Goal: Information Seeking & Learning: Understand process/instructions

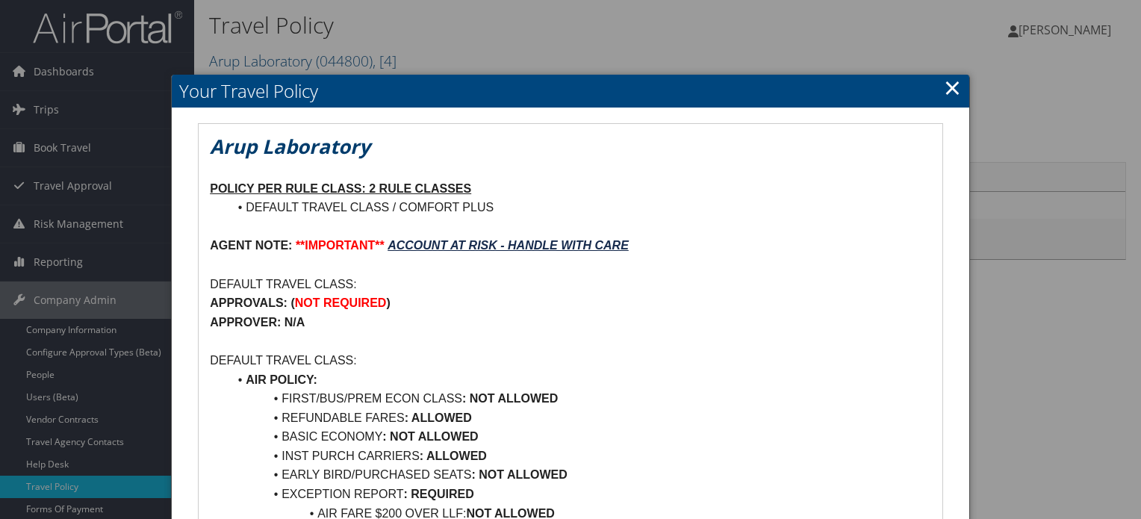
scroll to position [672, 0]
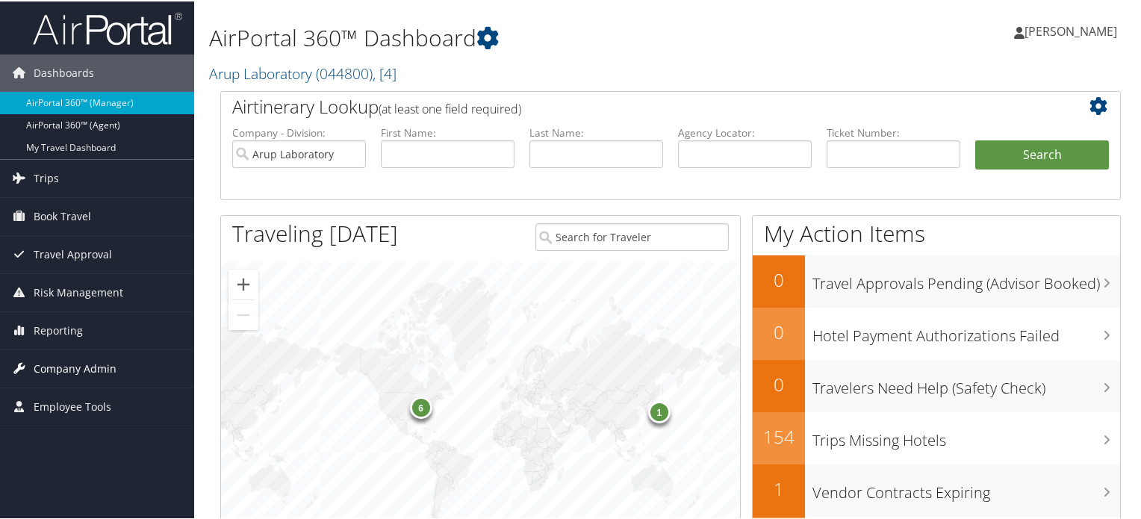
click at [57, 372] on span "Company Admin" at bounding box center [75, 367] width 83 height 37
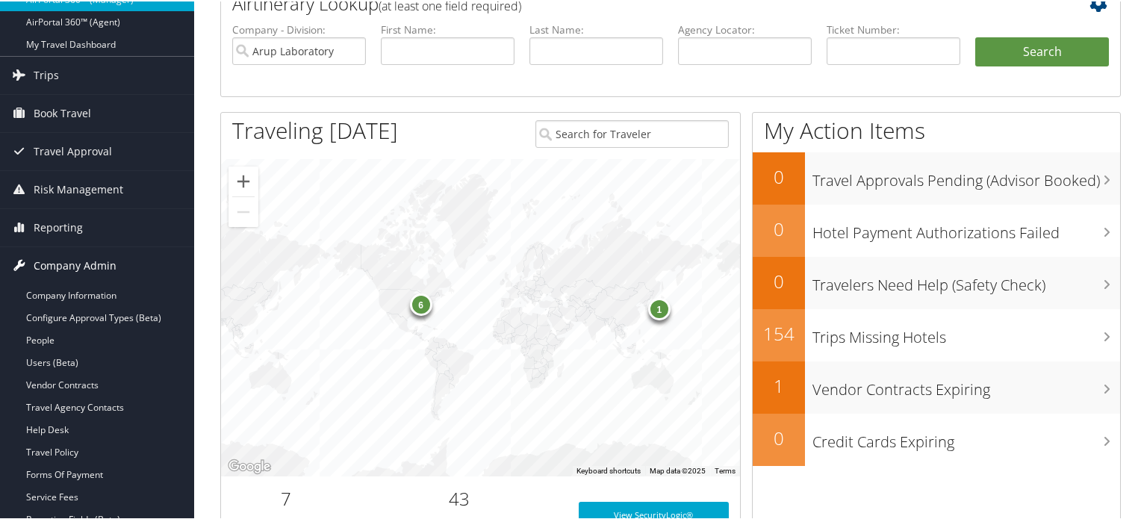
scroll to position [299, 0]
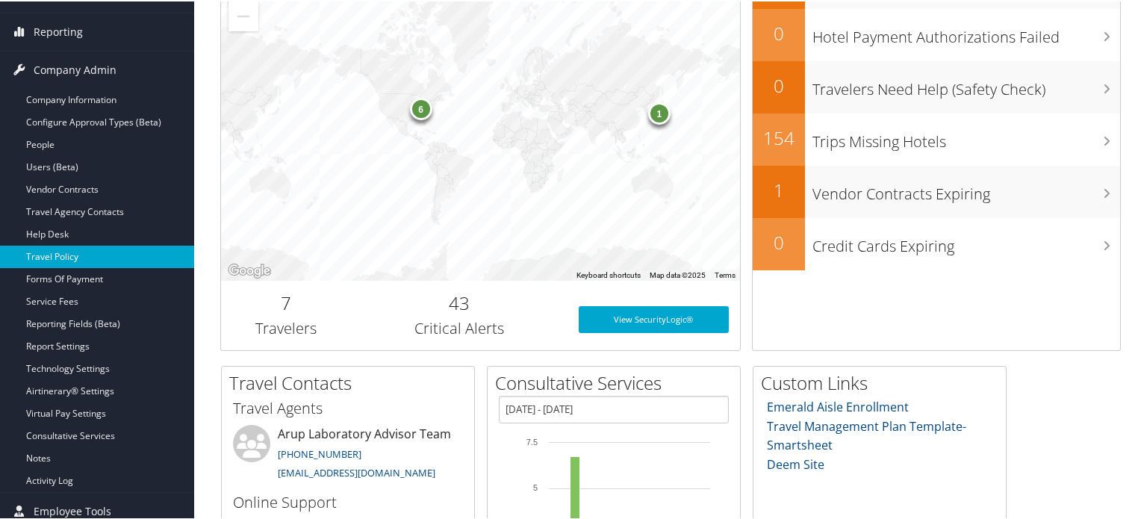
click at [87, 256] on link "Travel Policy" at bounding box center [97, 255] width 194 height 22
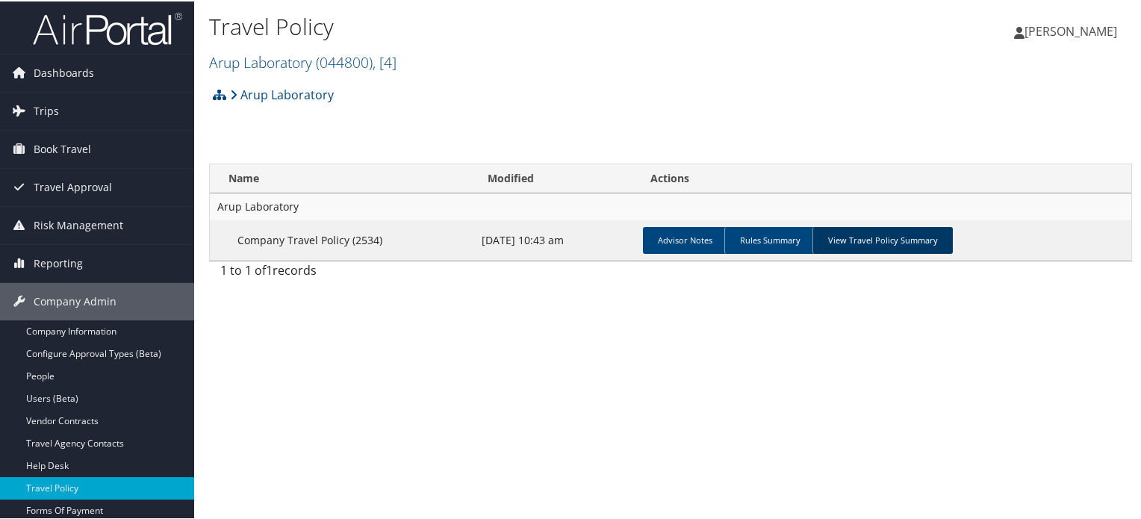
click at [890, 243] on link "View Travel Policy Summary" at bounding box center [882, 238] width 140 height 27
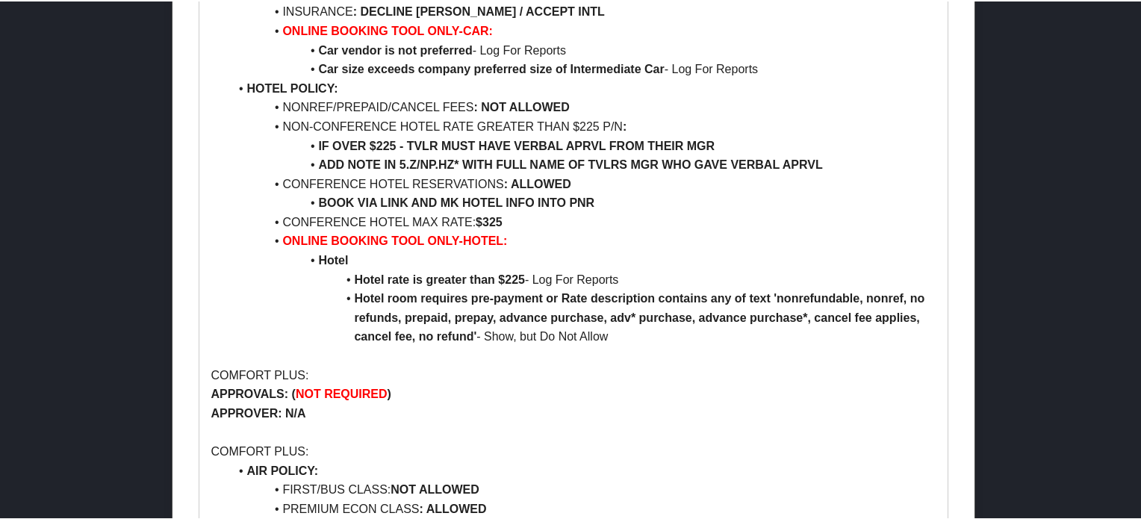
scroll to position [821, 0]
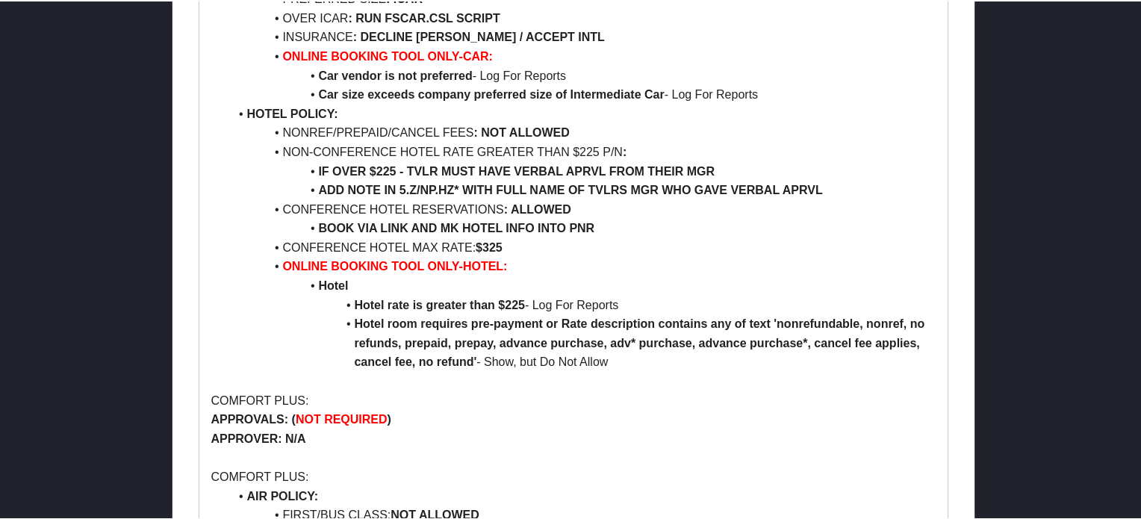
click at [528, 294] on li "Hotel rate is greater than $225 - Log For Reports" at bounding box center [581, 303] width 707 height 19
click at [520, 297] on strong "Hotel rate is greater than $225" at bounding box center [439, 303] width 171 height 13
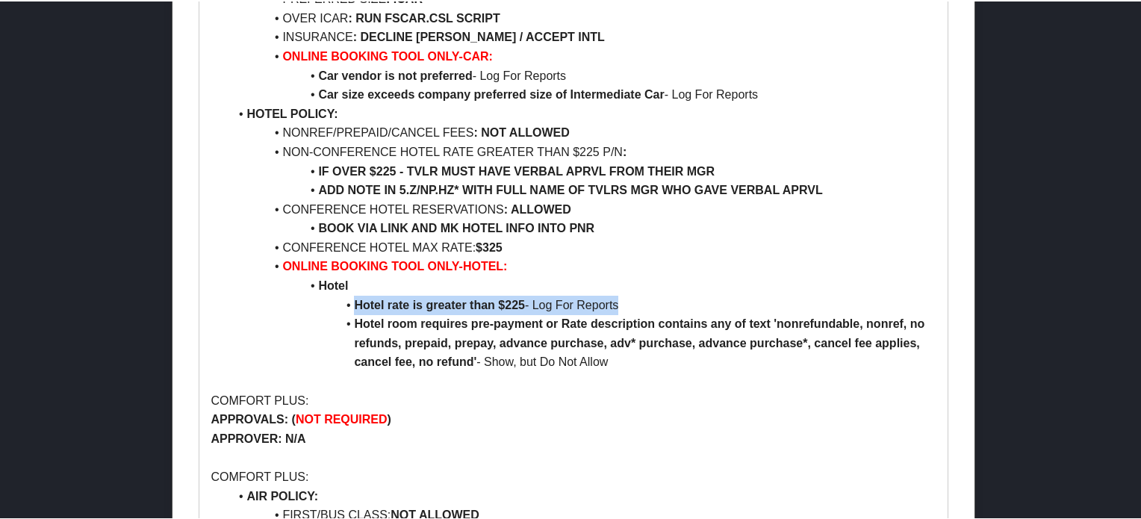
click at [481, 297] on strong "Hotel rate is greater than $225" at bounding box center [439, 303] width 171 height 13
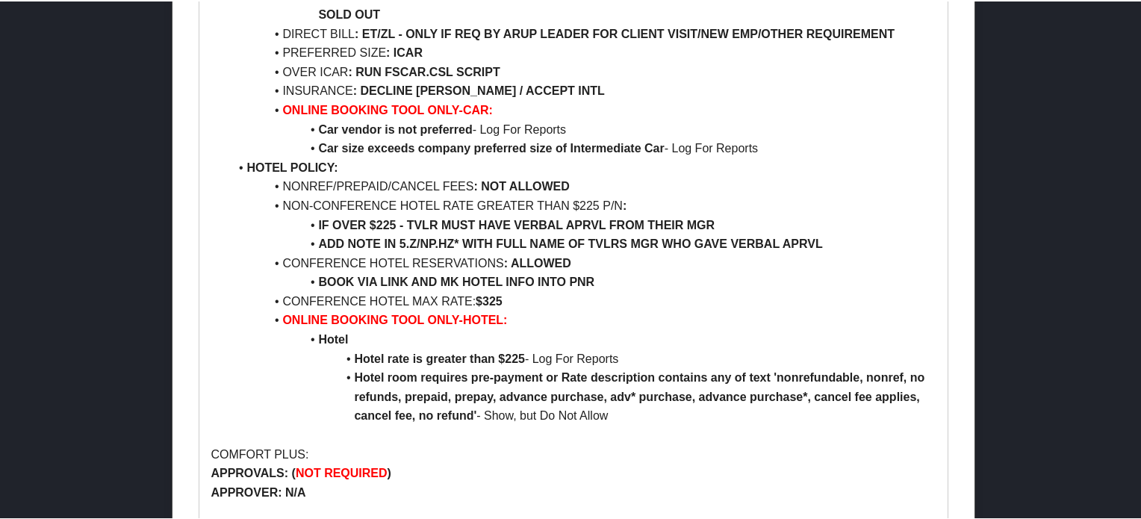
scroll to position [746, 0]
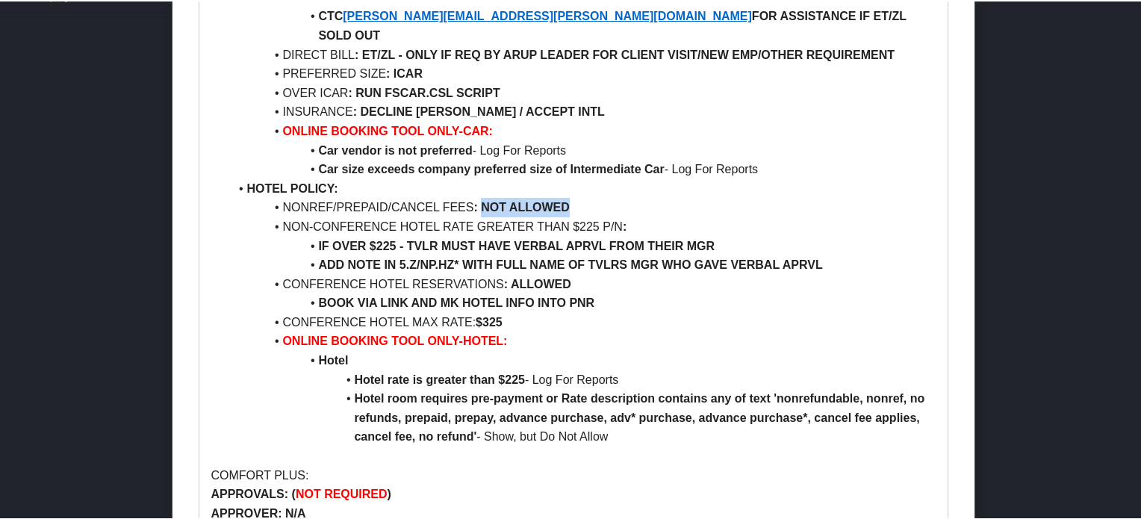
drag, startPoint x: 480, startPoint y: 189, endPoint x: 570, endPoint y: 184, distance: 89.7
click at [570, 196] on li "NONREF/PREPAID/CANCEL FEES : NOT ALLOWED" at bounding box center [581, 205] width 707 height 19
click at [487, 314] on strong "$325" at bounding box center [488, 320] width 27 height 13
click at [547, 330] on li "ONLINE BOOKING TOOL ONLY-HOTEL:" at bounding box center [581, 339] width 707 height 19
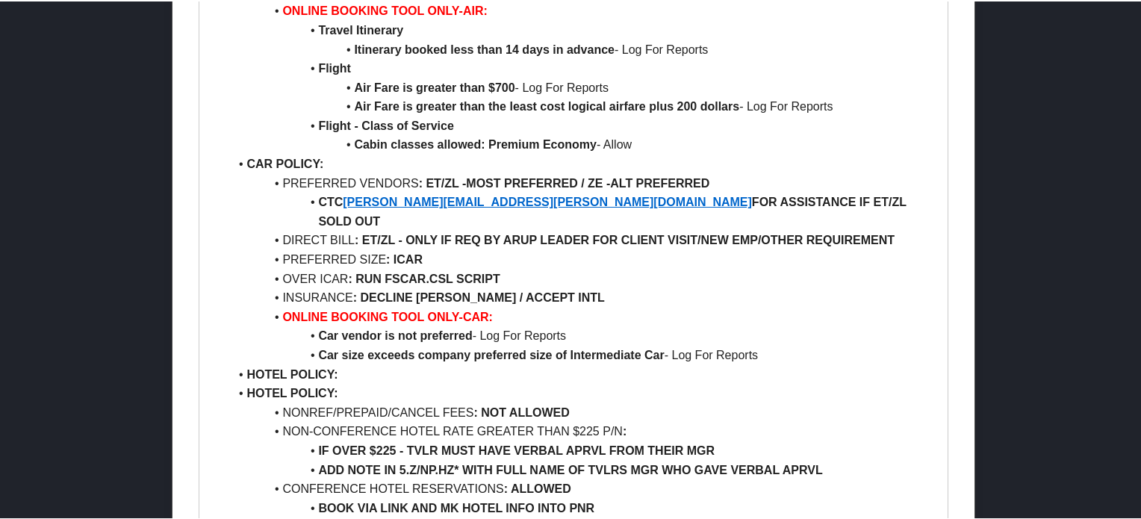
scroll to position [1418, 0]
